Goal: Information Seeking & Learning: Find specific page/section

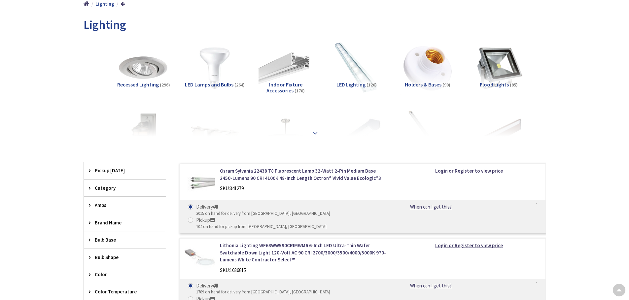
click at [314, 129] on strong at bounding box center [315, 132] width 8 height 7
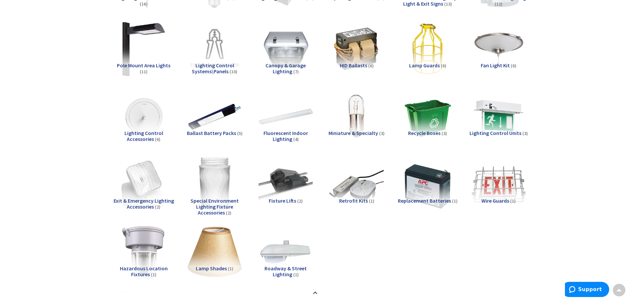
scroll to position [437, 0]
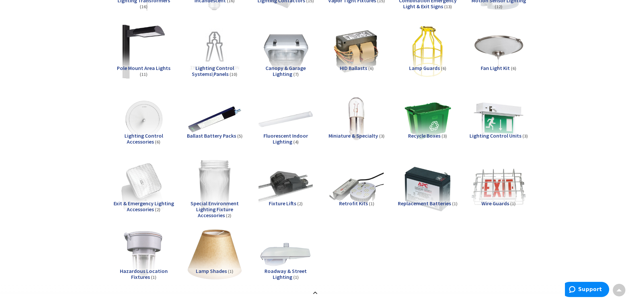
click at [206, 210] on span "Special Environment Lighting Fixture Accessories" at bounding box center [214, 209] width 48 height 18
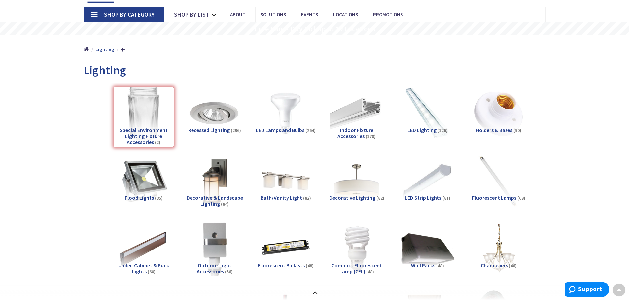
scroll to position [19, 0]
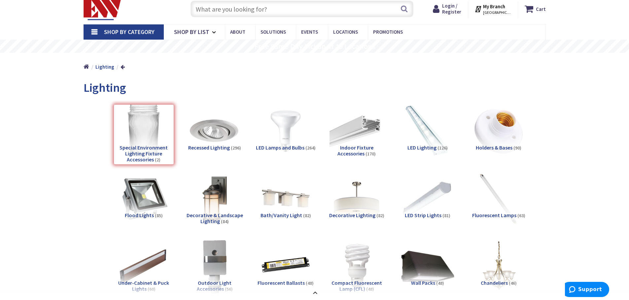
click at [222, 216] on span "Decorative & Landscape Lighting" at bounding box center [214, 218] width 56 height 13
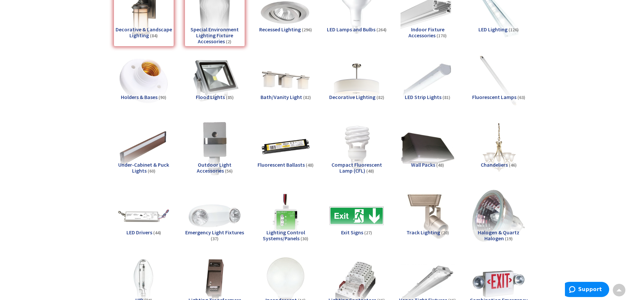
scroll to position [0, 0]
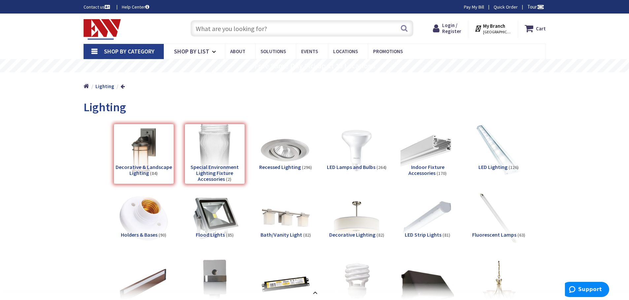
click at [235, 23] on input "text" at bounding box center [301, 28] width 223 height 17
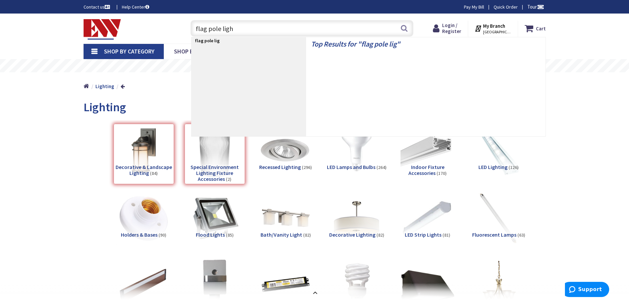
type input "flag pole light"
